Goal: Task Accomplishment & Management: Complete application form

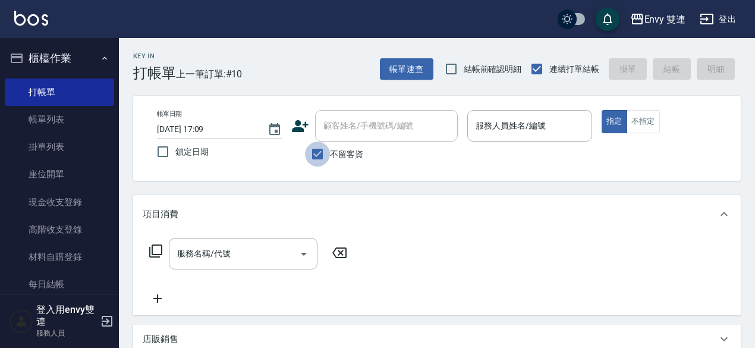
click at [319, 152] on input "不留客資" at bounding box center [317, 154] width 25 height 25
checkbox input "false"
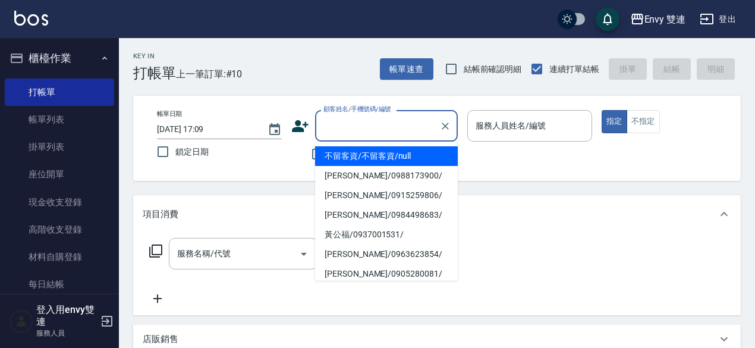
click at [346, 128] on input "顧客姓名/手機號碼/編號" at bounding box center [378, 125] width 114 height 21
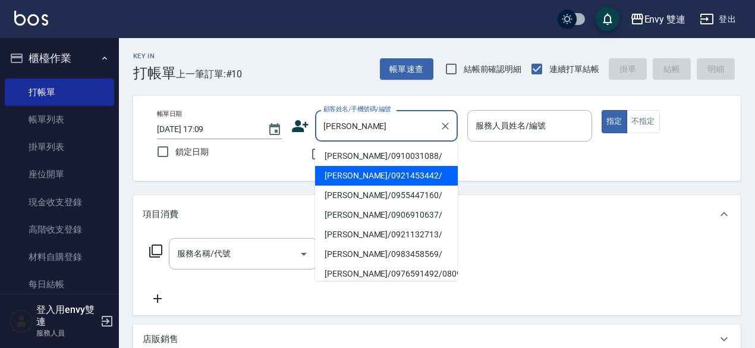
click at [363, 177] on li "[PERSON_NAME]/0921453442/" at bounding box center [386, 176] width 143 height 20
type input "[PERSON_NAME]/0921453442/"
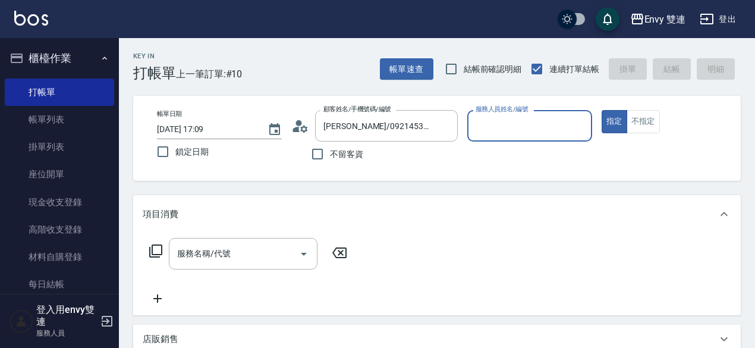
type input "Ina-2"
click at [602, 110] on button "指定" at bounding box center [615, 121] width 26 height 23
type button "true"
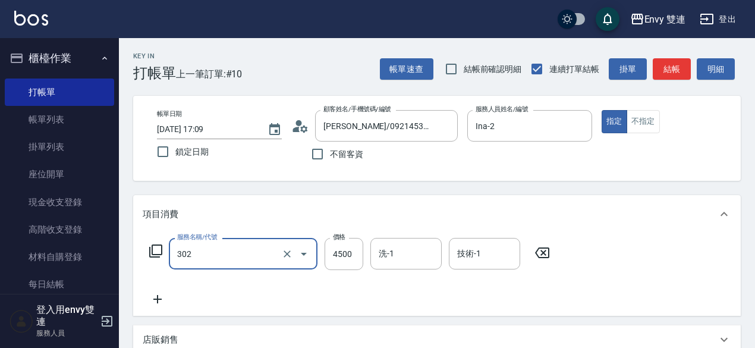
type input "水質感熱塑燙(302)"
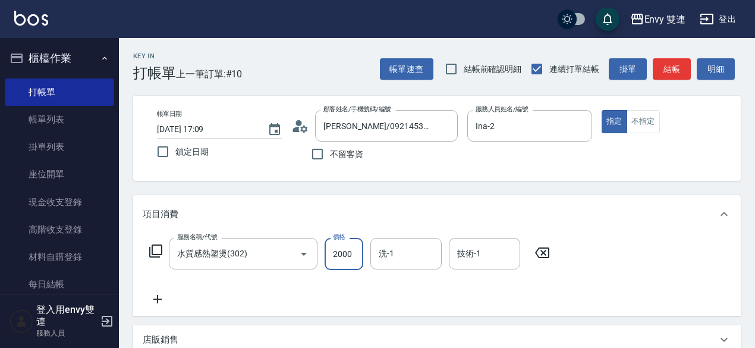
type input "2000"
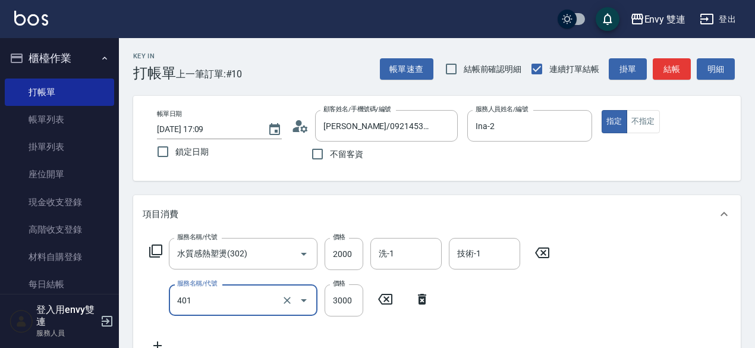
type input "染髮(401)"
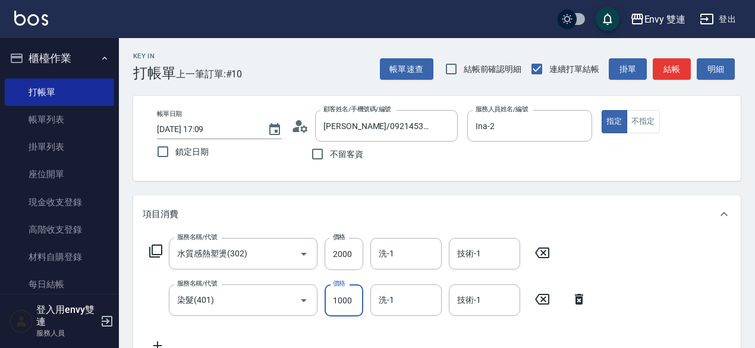
type input "1000"
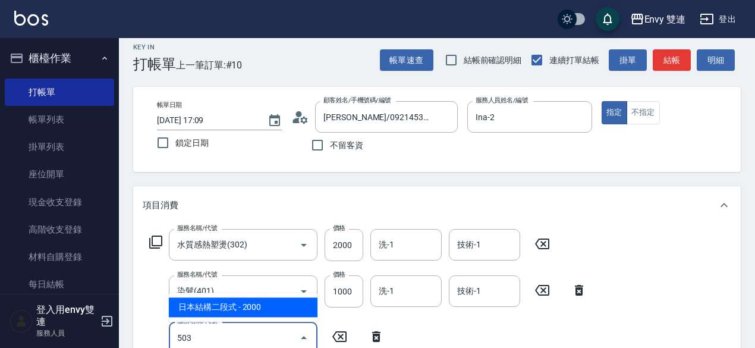
type input "日本結構二段式(503)"
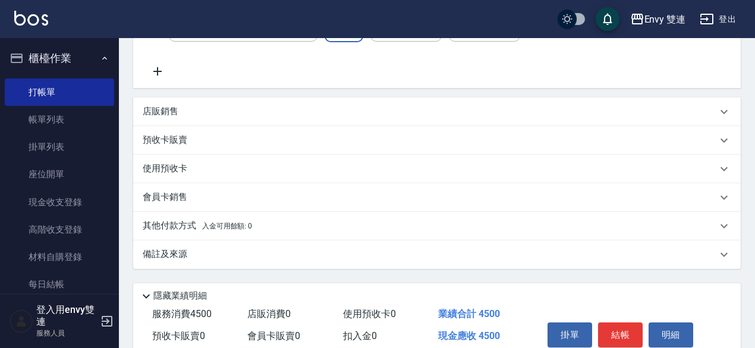
scroll to position [323, 0]
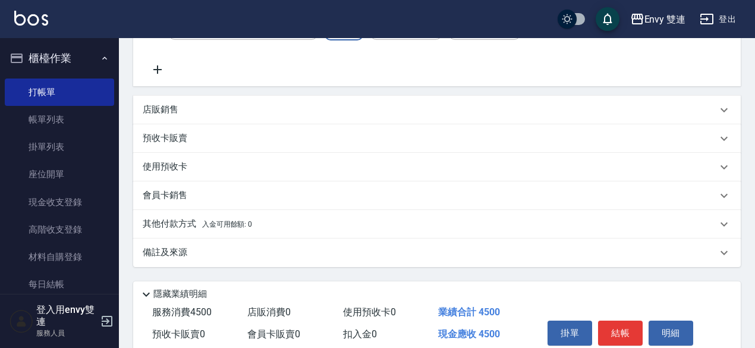
type input "1500"
click at [314, 237] on div "其他付款方式 入金可用餘額: 0" at bounding box center [437, 224] width 608 height 29
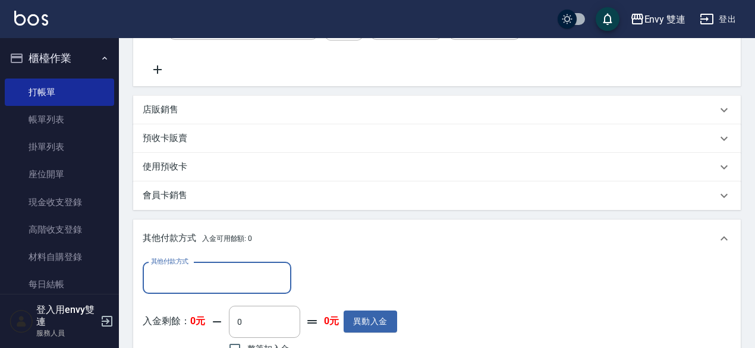
scroll to position [0, 0]
click at [255, 278] on input "其他付款方式" at bounding box center [217, 278] width 138 height 21
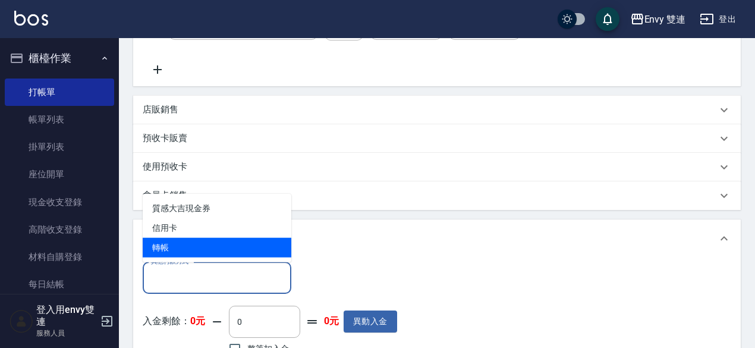
click at [228, 244] on span "轉帳" at bounding box center [217, 248] width 149 height 20
type input "轉帳"
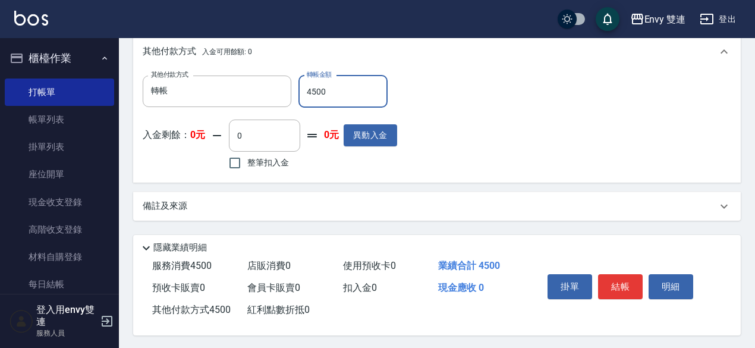
scroll to position [515, 0]
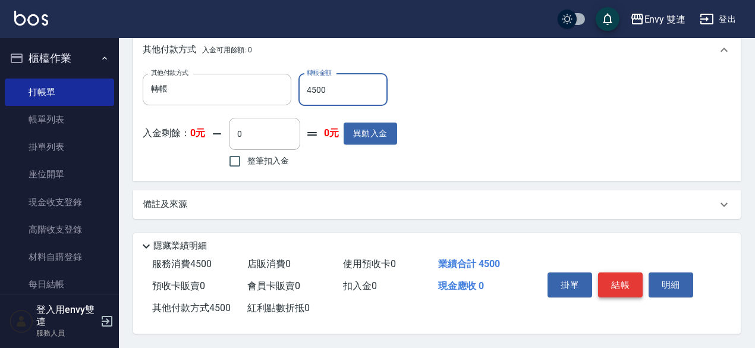
type input "4500"
click at [614, 274] on button "結帳" at bounding box center [620, 284] width 45 height 25
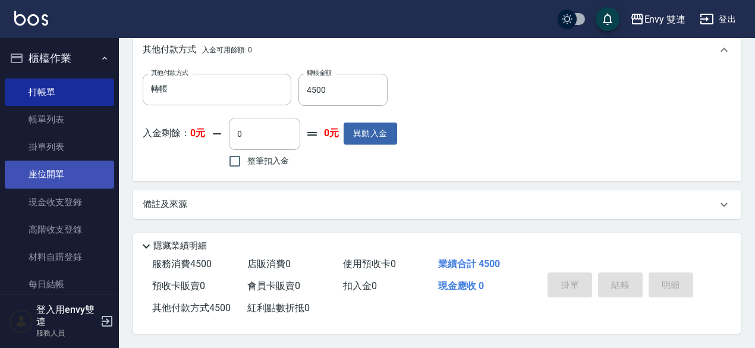
type input "[DATE] 17:43"
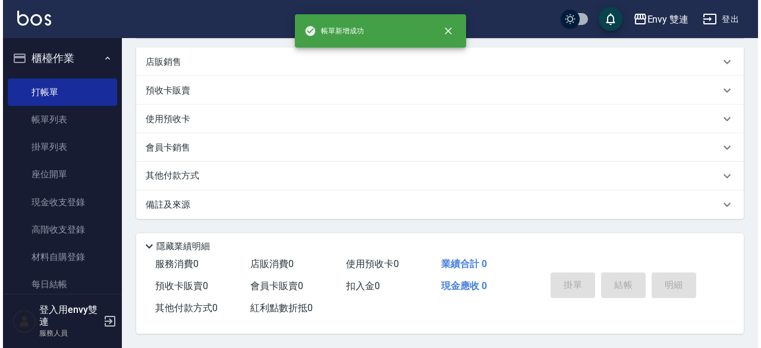
scroll to position [0, 0]
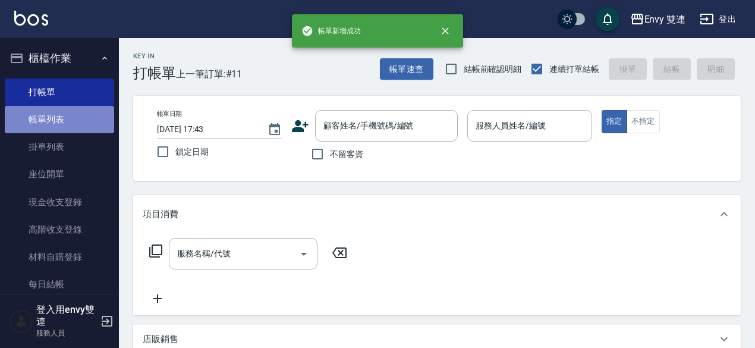
click at [73, 115] on link "帳單列表" at bounding box center [59, 119] width 109 height 27
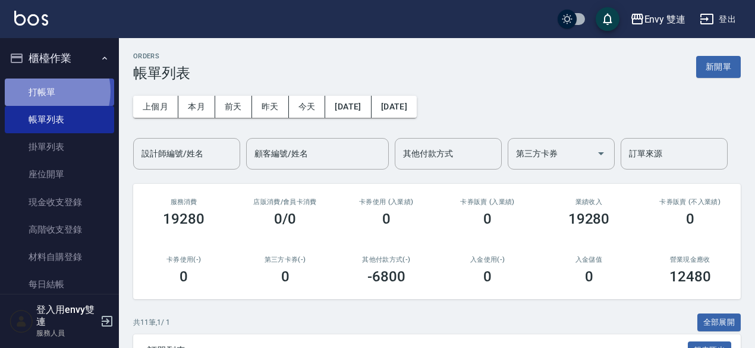
click at [45, 91] on link "打帳單" at bounding box center [59, 92] width 109 height 27
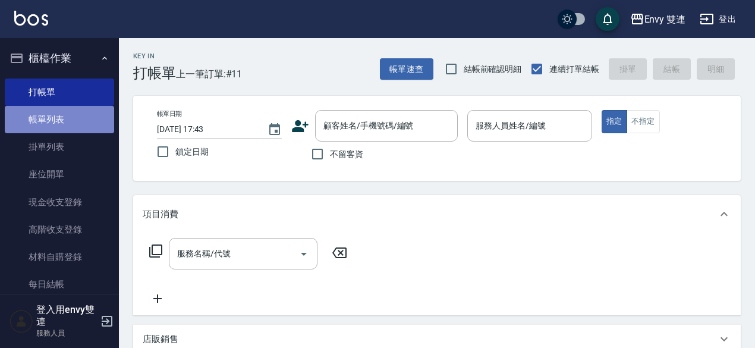
click at [70, 116] on link "帳單列表" at bounding box center [59, 119] width 109 height 27
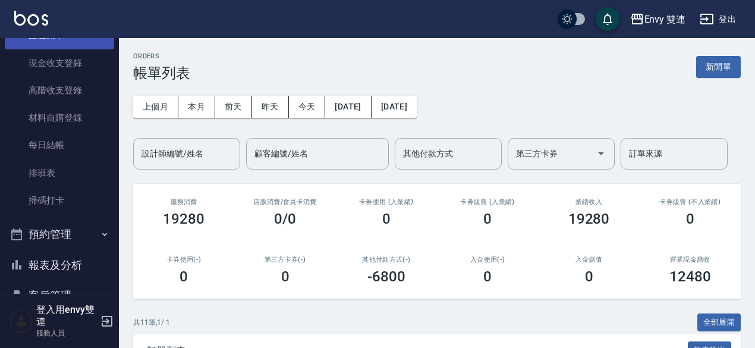
scroll to position [183, 0]
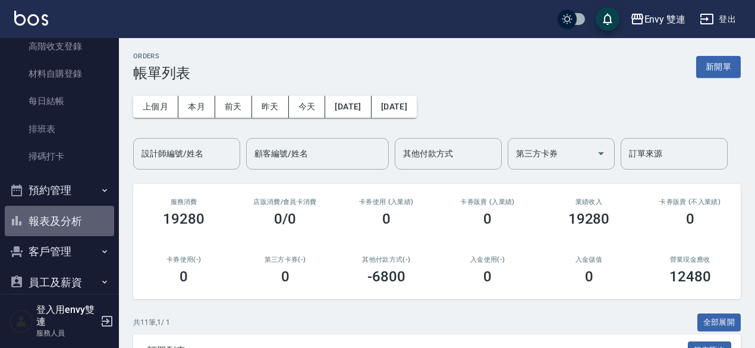
click at [71, 223] on button "報表及分析" at bounding box center [59, 221] width 109 height 31
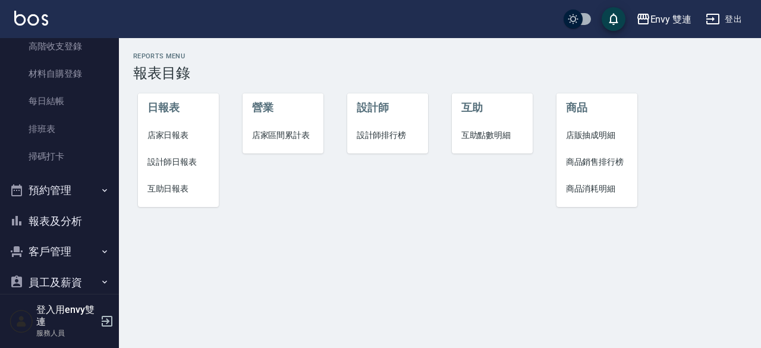
click at [180, 165] on span "設計師日報表" at bounding box center [179, 162] width 62 height 12
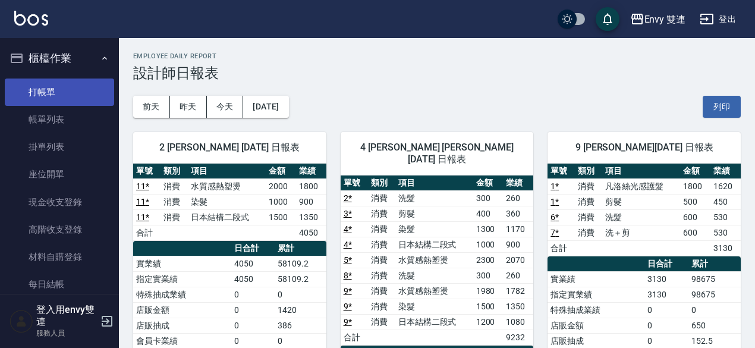
click at [74, 83] on link "打帳單" at bounding box center [59, 92] width 109 height 27
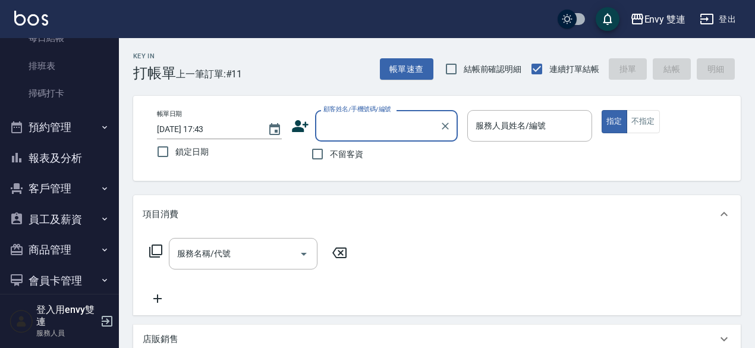
scroll to position [248, 0]
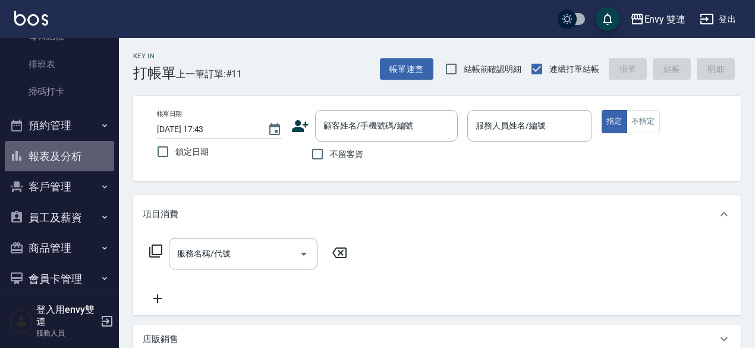
click at [75, 158] on button "報表及分析" at bounding box center [59, 156] width 109 height 31
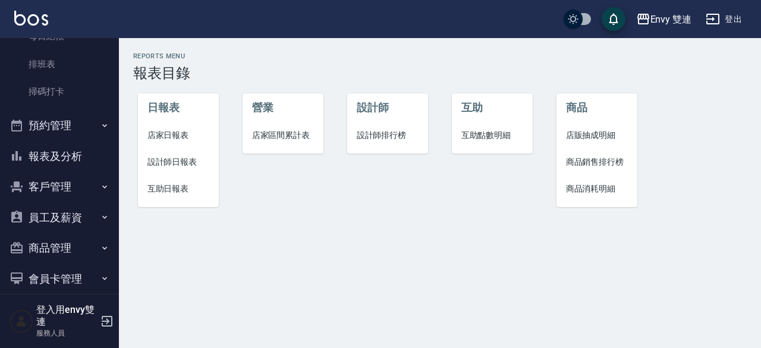
click at [197, 164] on span "設計師日報表" at bounding box center [179, 162] width 62 height 12
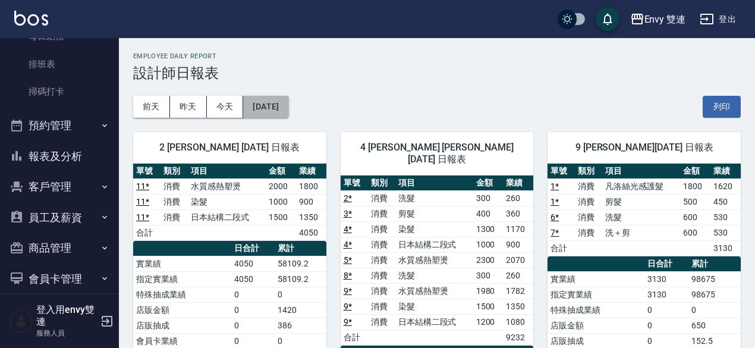
click at [288, 105] on button "[DATE]" at bounding box center [265, 107] width 45 height 22
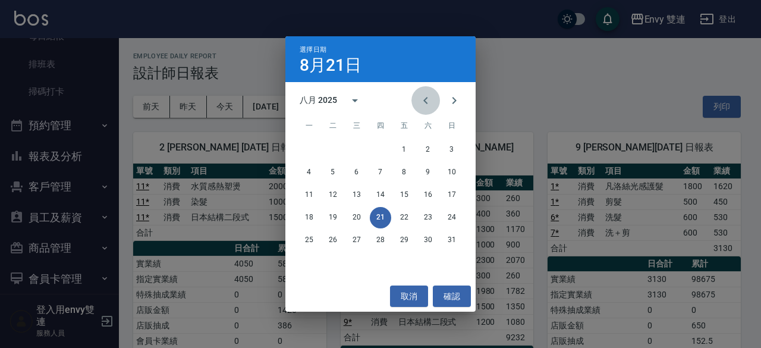
click at [428, 96] on icon "Previous month" at bounding box center [426, 100] width 14 height 14
click at [430, 216] on button "21" at bounding box center [428, 217] width 21 height 21
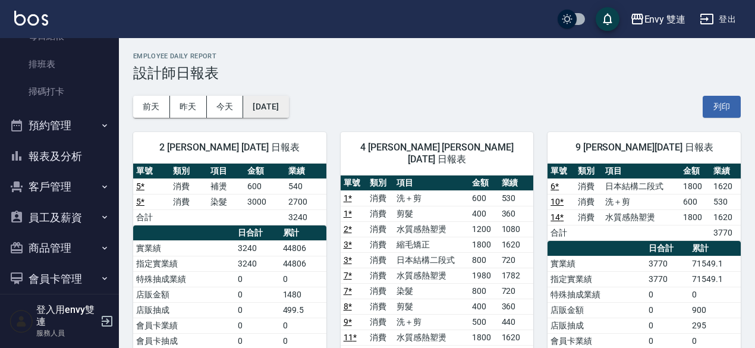
click at [276, 105] on button "[DATE]" at bounding box center [265, 107] width 45 height 22
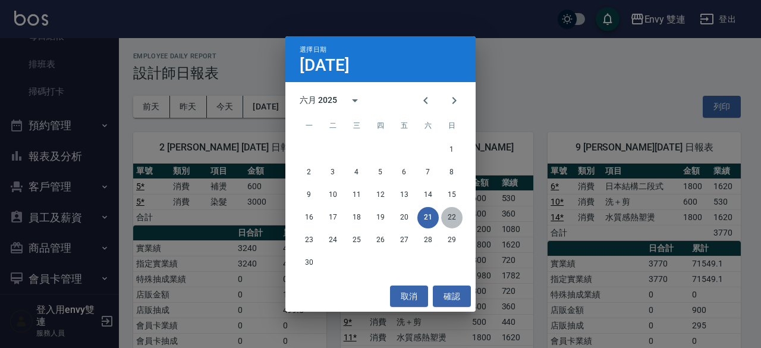
click at [452, 211] on button "22" at bounding box center [451, 217] width 21 height 21
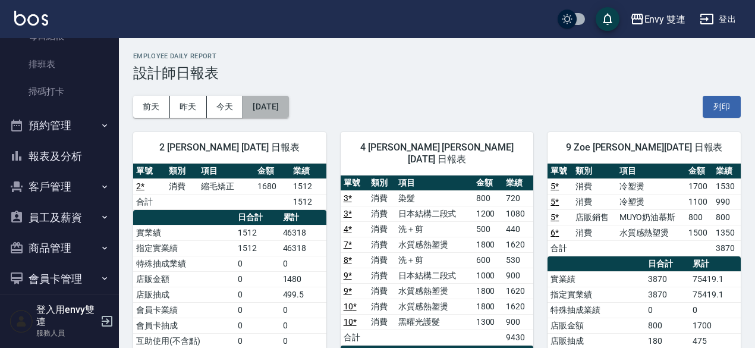
click at [288, 108] on button "[DATE]" at bounding box center [265, 107] width 45 height 22
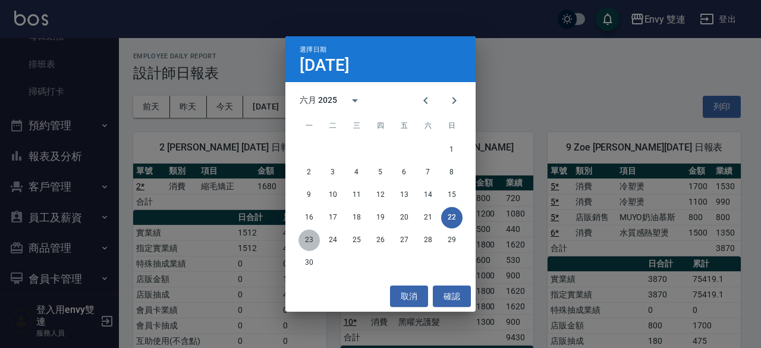
click at [311, 240] on button "23" at bounding box center [309, 240] width 21 height 21
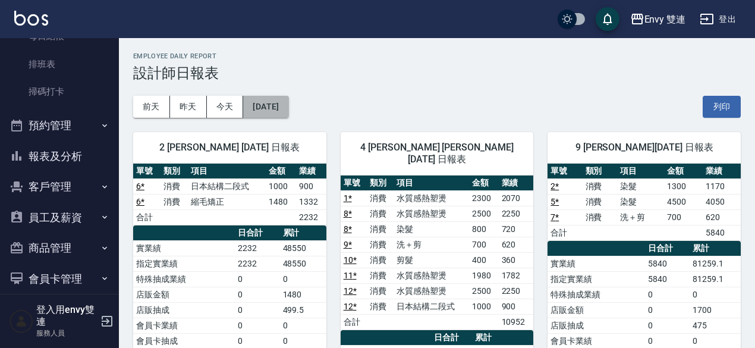
click at [288, 108] on button "[DATE]" at bounding box center [265, 107] width 45 height 22
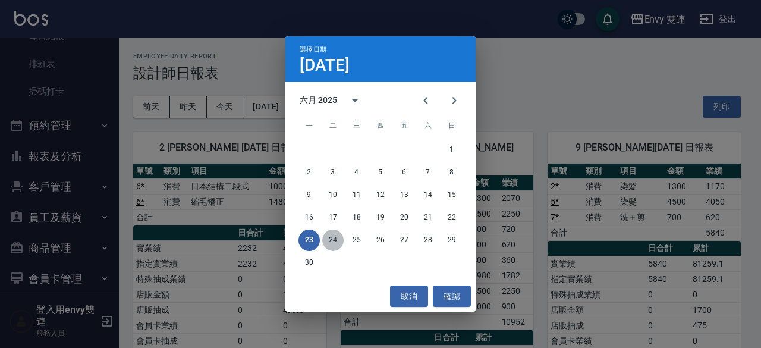
click at [331, 234] on button "24" at bounding box center [332, 240] width 21 height 21
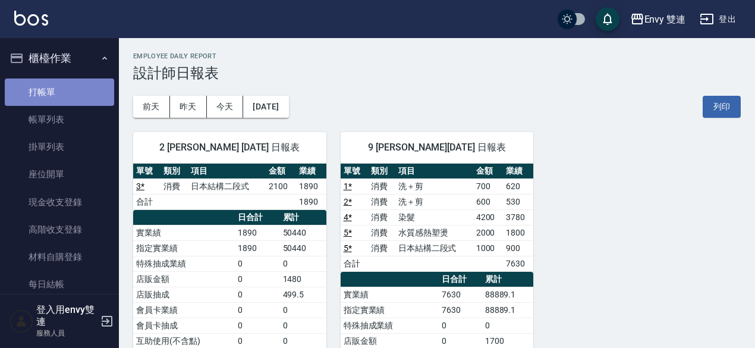
click at [77, 97] on link "打帳單" at bounding box center [59, 92] width 109 height 27
